Goal: Information Seeking & Learning: Learn about a topic

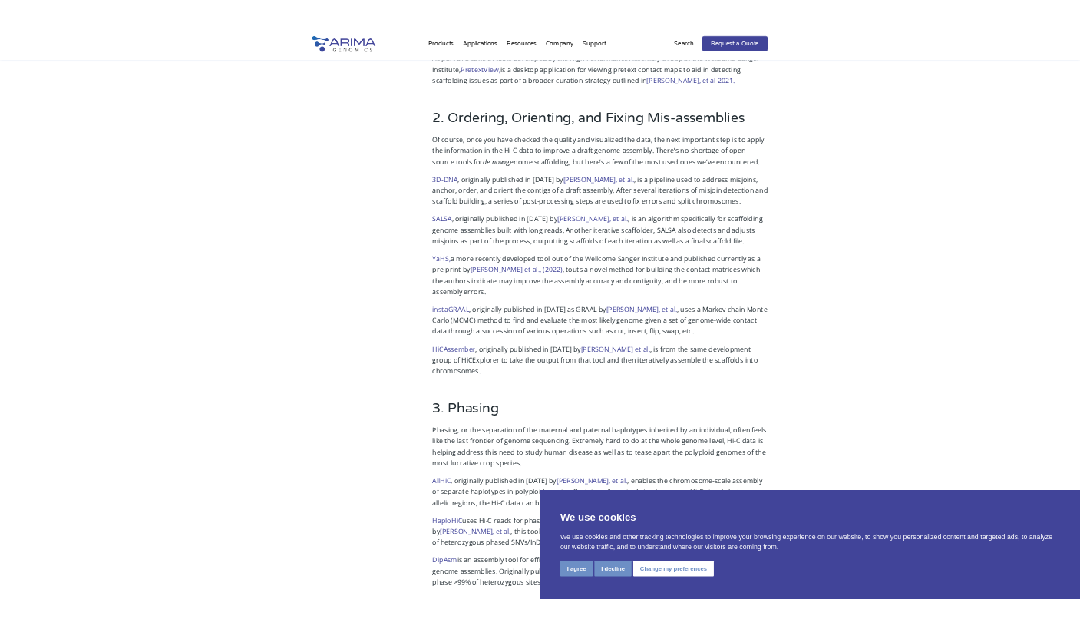
scroll to position [860, 0]
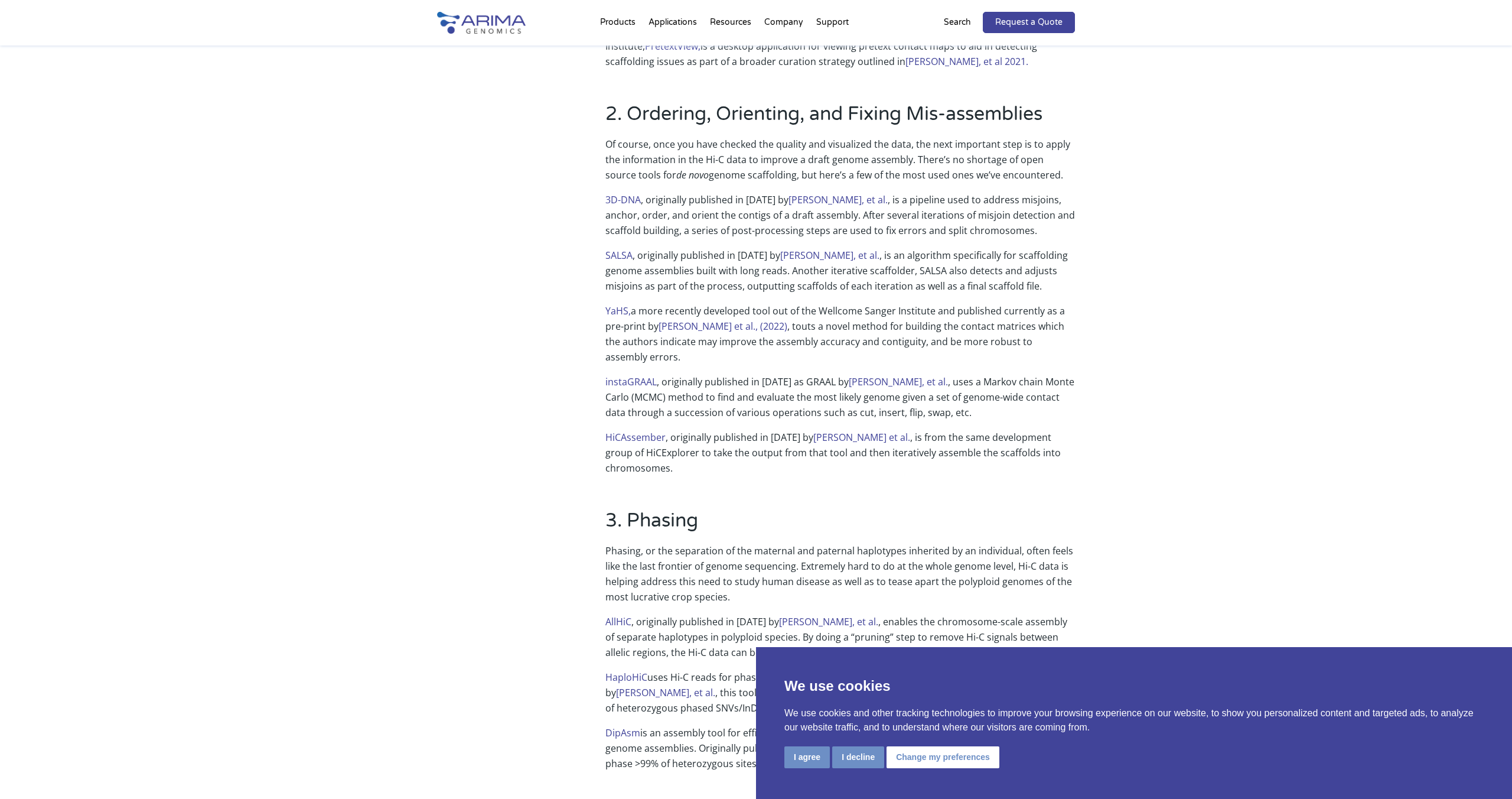
click at [600, 304] on div "2. Ordering, Orienting, and Fixing Mis-assemblies Of course, once you have chec…" at bounding box center [756, 289] width 638 height 406
drag, startPoint x: 600, startPoint y: 309, endPoint x: 626, endPoint y: 312, distance: 26.2
click at [628, 312] on div "2. Ordering, Orienting, and Fixing Mis-assemblies Of course, once you have chec…" at bounding box center [756, 289] width 638 height 406
copy link "YaHS"
click at [594, 371] on div "2. Ordering, Orienting, and Fixing Mis-assemblies Of course, once you have chec…" at bounding box center [756, 289] width 638 height 406
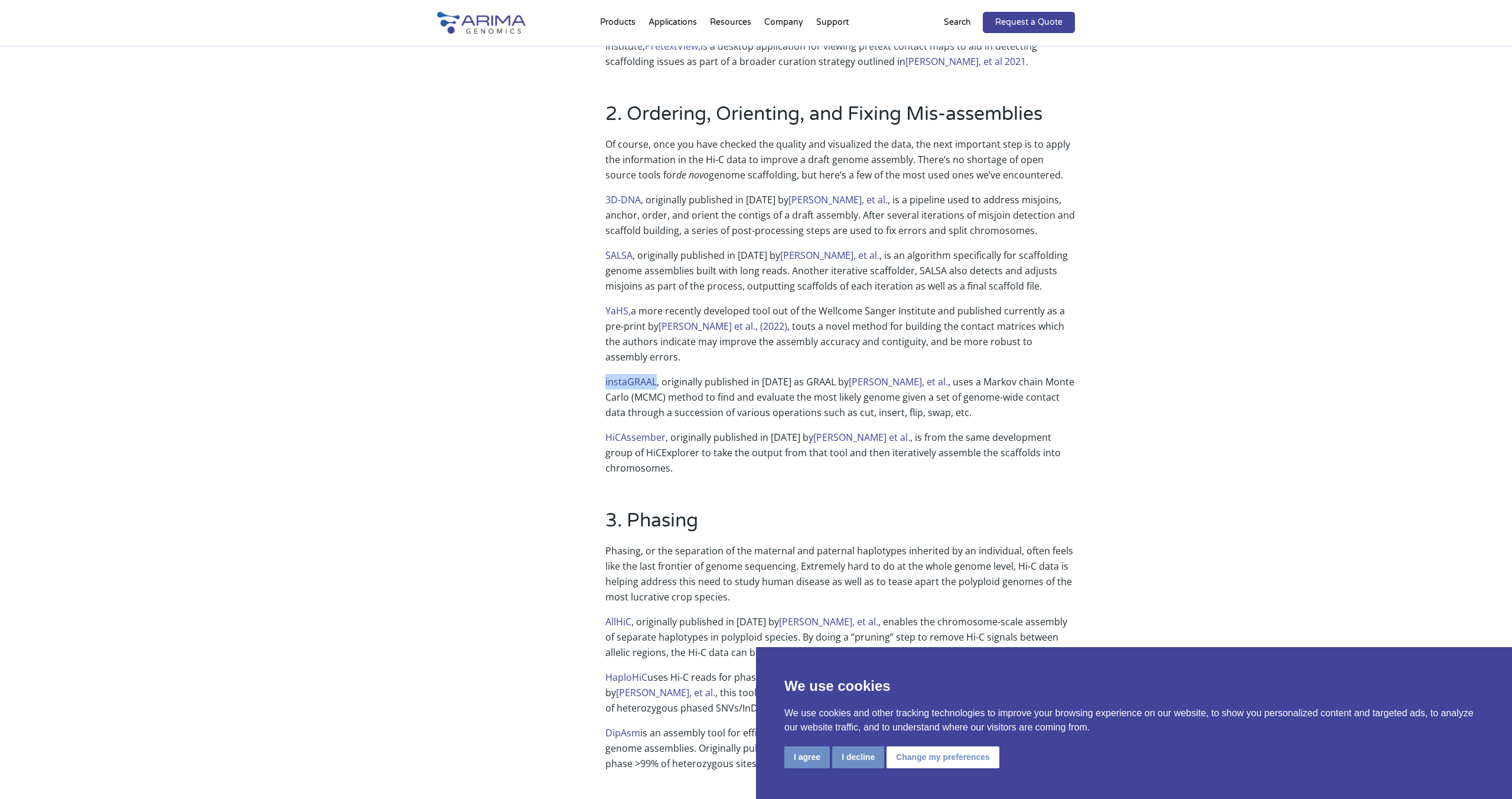
drag, startPoint x: 630, startPoint y: 365, endPoint x: 586, endPoint y: 363, distance: 44.0
click at [586, 363] on div "2. Ordering, Orienting, and Fixing Mis-assemblies Of course, once you have chec…" at bounding box center [756, 289] width 638 height 406
copy link "instaGRAAL"
click at [812, 434] on p "[PERSON_NAME] , originally published in [DATE] by [PERSON_NAME] et al. , is fro…" at bounding box center [840, 453] width 469 height 46
drag, startPoint x: 665, startPoint y: 423, endPoint x: 594, endPoint y: 420, distance: 71.1
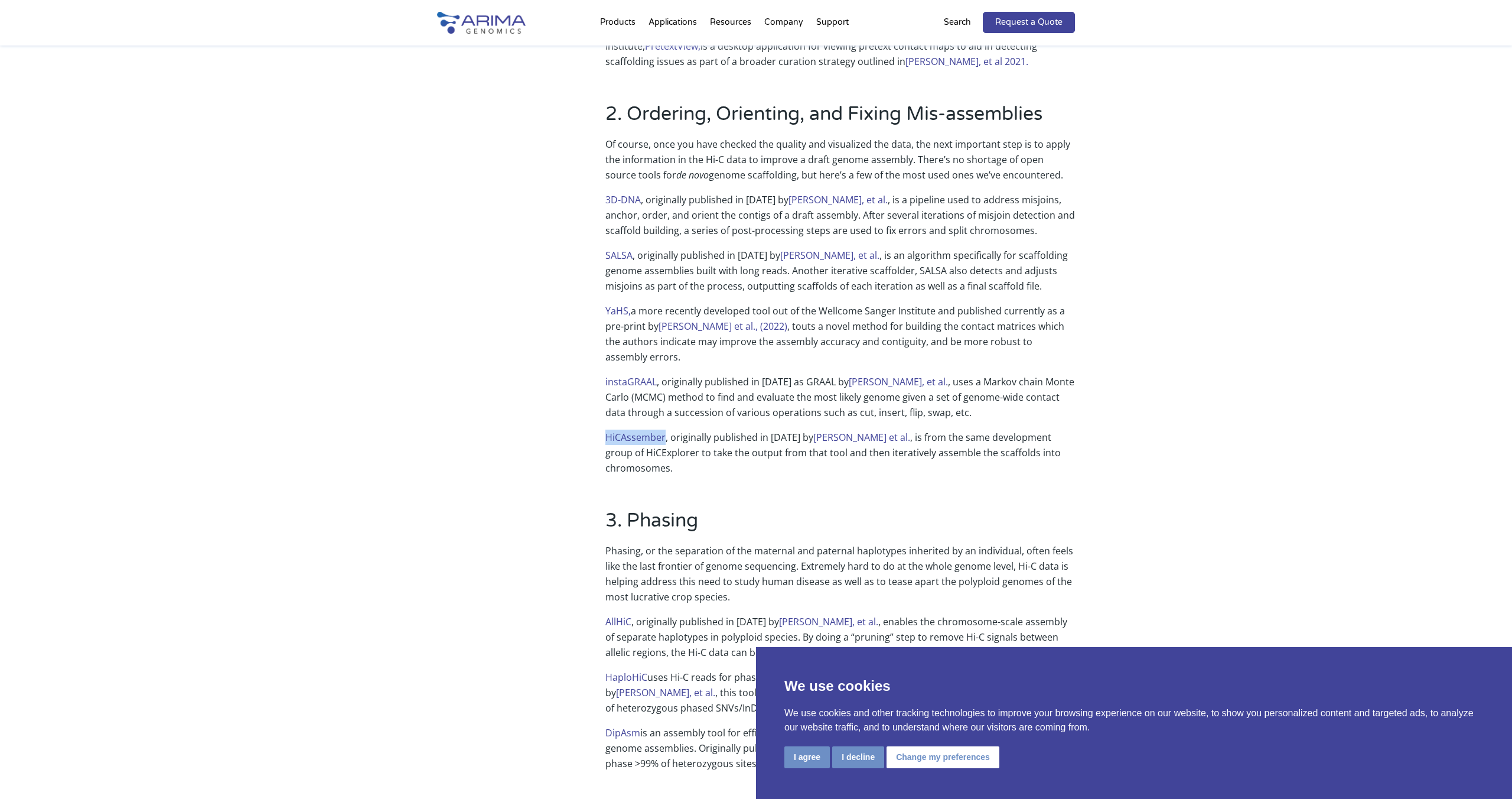
click at [593, 419] on div "2. Ordering, Orienting, and Fixing Mis-assemblies Of course, once you have chec…" at bounding box center [756, 289] width 638 height 406
copy link "HiCAssember"
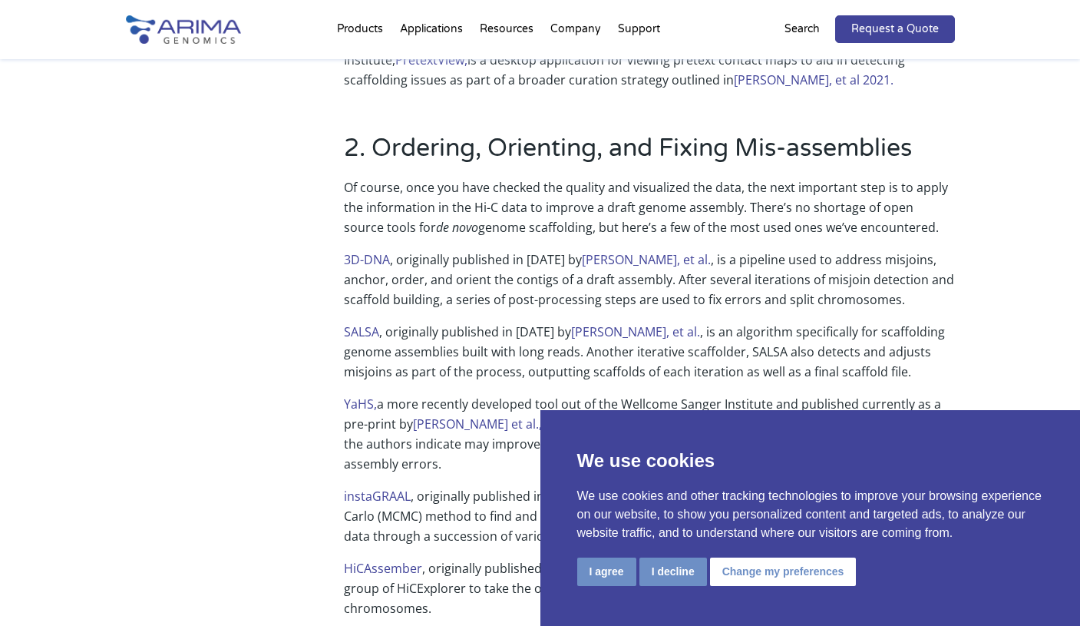
click at [436, 219] on em "de novo" at bounding box center [457, 227] width 42 height 17
drag, startPoint x: 391, startPoint y: 256, endPoint x: 343, endPoint y: 256, distance: 47.6
click at [344, 256] on p "3D-DNA , originally published in [DATE] by [PERSON_NAME], et al. , is a pipelin…" at bounding box center [649, 286] width 610 height 72
copy link "3D-DNA"
click at [610, 204] on p "Of course, once you have checked the quality and visualized the data, the next …" at bounding box center [649, 213] width 610 height 72
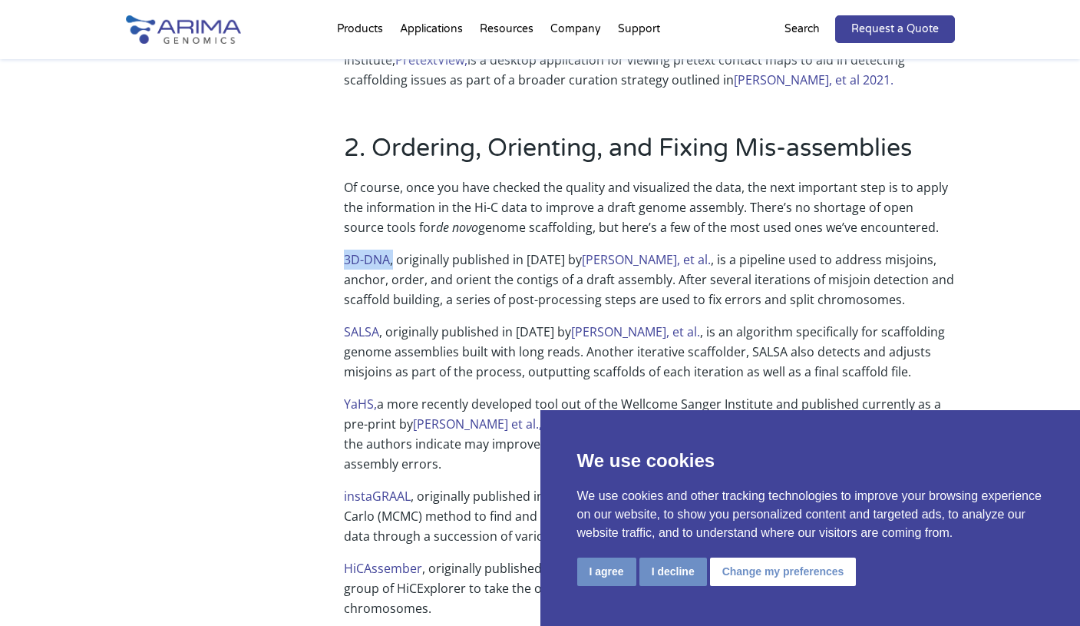
drag, startPoint x: 393, startPoint y: 259, endPoint x: 332, endPoint y: 257, distance: 61.4
click at [332, 257] on div "2. Ordering, Orienting, and Fixing Mis-assemblies Of course, once you have chec…" at bounding box center [540, 375] width 829 height 528
copy p "3D-DNA ,"
